Goal: Task Accomplishment & Management: Complete application form

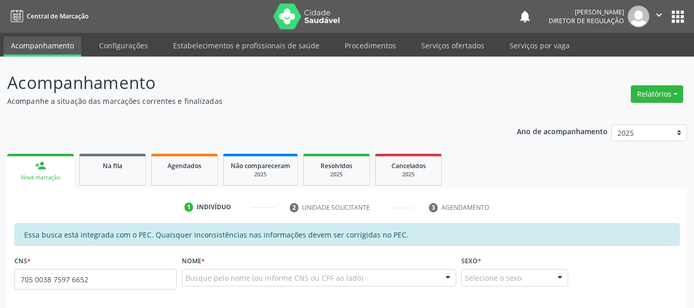
type input "705 0038 7597 6652"
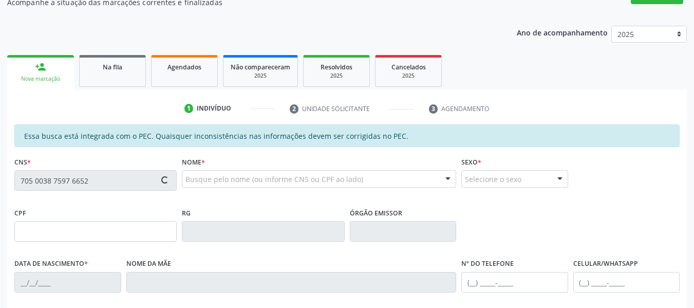
scroll to position [154, 0]
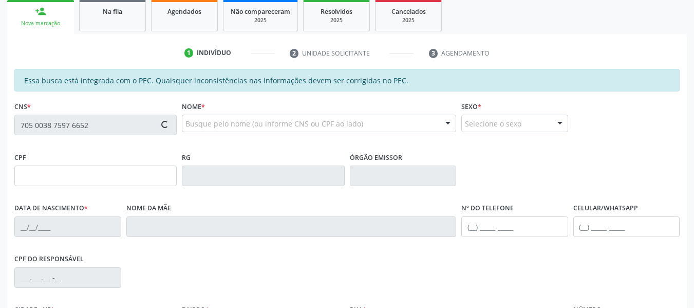
type input "001.474.674-38"
type input "[DATE]"
type input "Ana Conceicao Coelho de Macedo"
type input "[PHONE_NUMBER]"
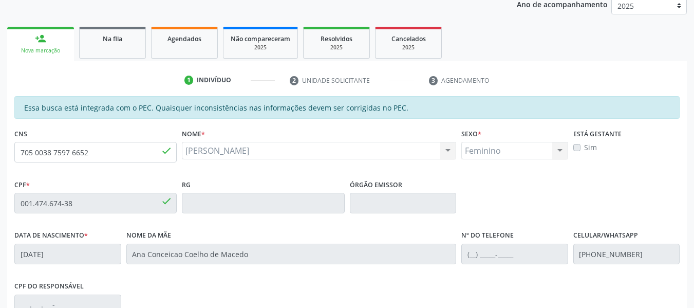
scroll to position [125, 0]
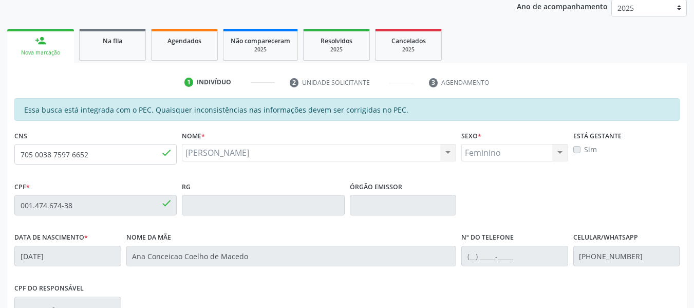
drag, startPoint x: 176, startPoint y: 40, endPoint x: 137, endPoint y: 51, distance: 40.7
click at [175, 40] on span "Agendados" at bounding box center [185, 40] width 34 height 9
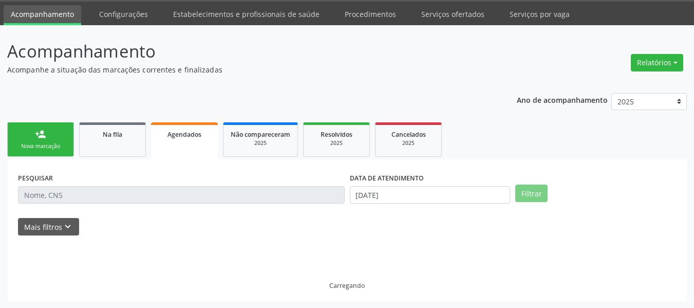
scroll to position [31, 0]
click at [31, 142] on link "person_add Nova marcação" at bounding box center [40, 139] width 67 height 34
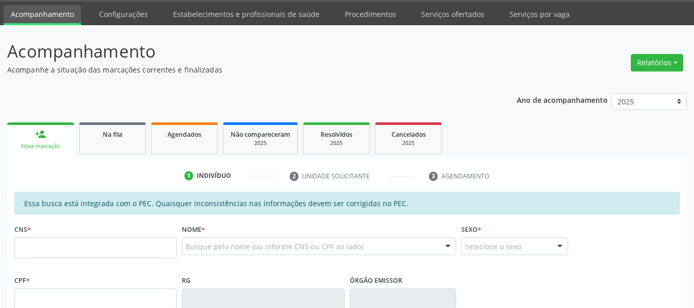
click at [59, 130] on link "person_add Nova marcação" at bounding box center [40, 139] width 67 height 34
click at [253, 253] on div at bounding box center [319, 245] width 274 height 17
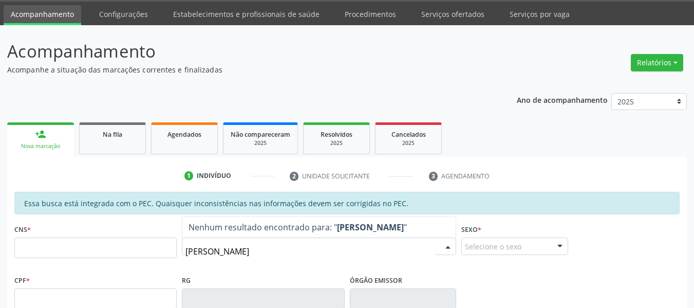
type input "[PERSON_NAME]"
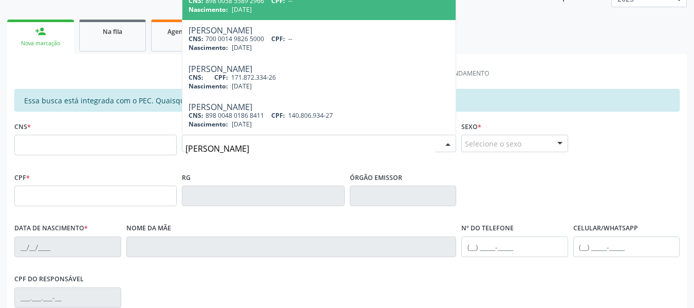
scroll to position [83, 0]
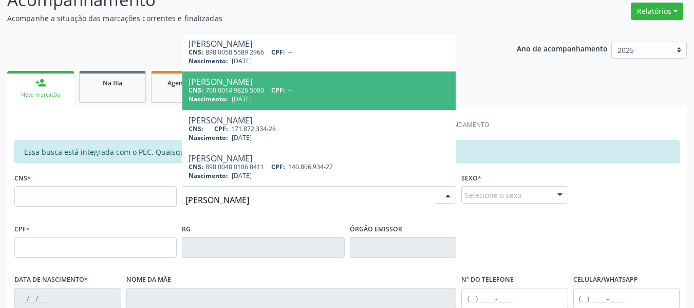
click at [252, 102] on span "[DATE]" at bounding box center [242, 99] width 20 height 9
type input "700 0014 9826 5000"
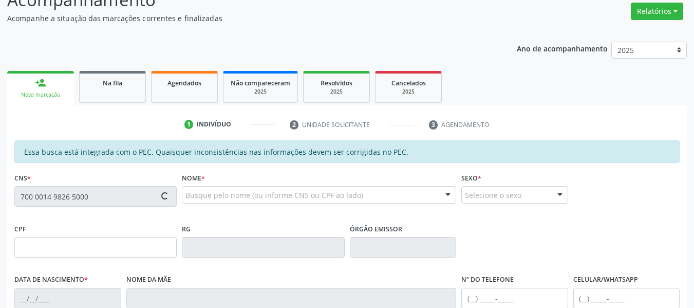
type input "[DATE]"
type input "[PERSON_NAME] [PERSON_NAME]"
type input "[PHONE_NUMBER]"
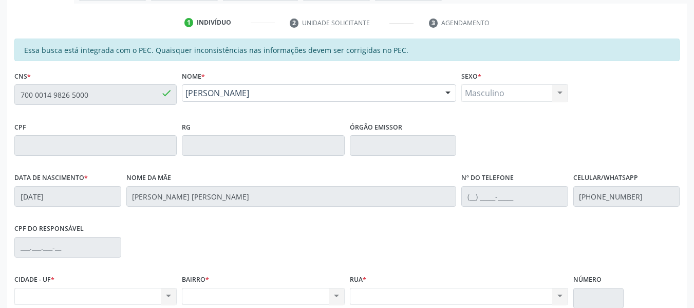
scroll to position [186, 0]
